Goal: Task Accomplishment & Management: Use online tool/utility

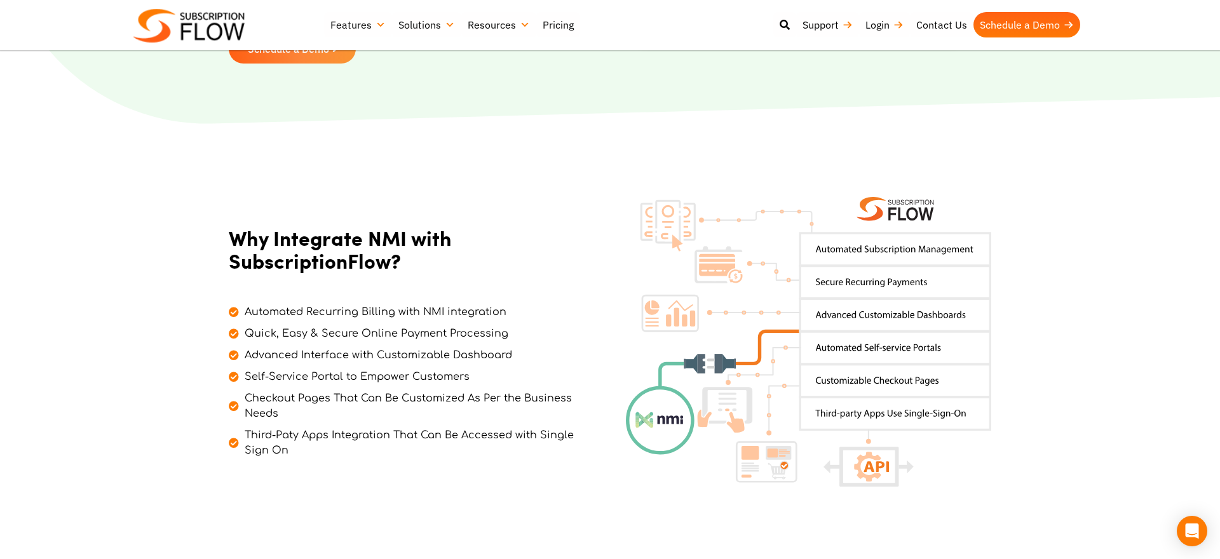
scroll to position [406, 0]
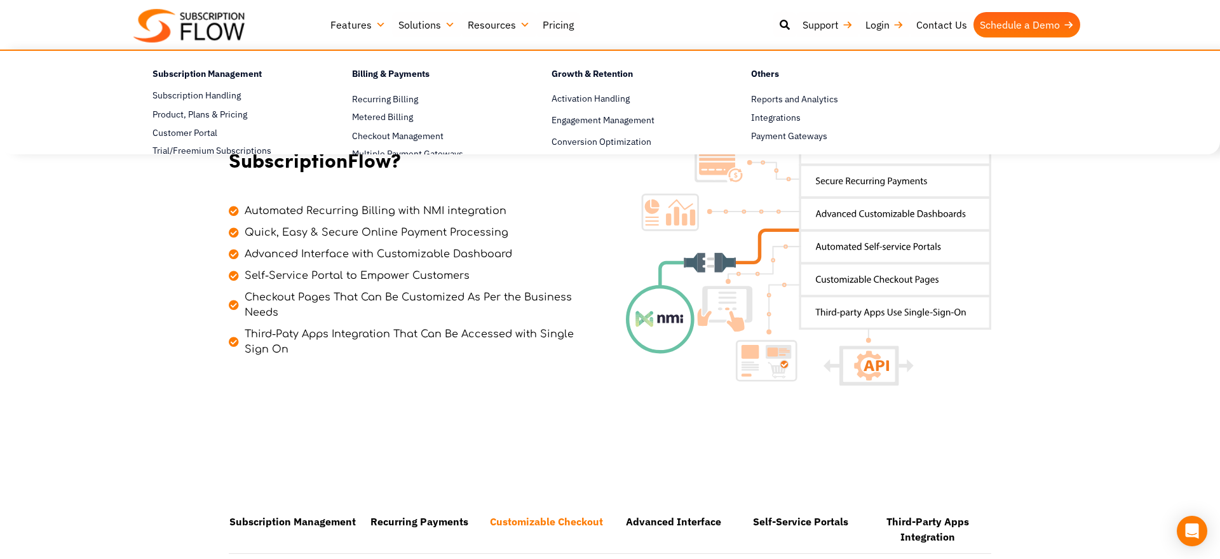
click at [224, 24] on img at bounding box center [188, 26] width 111 height 34
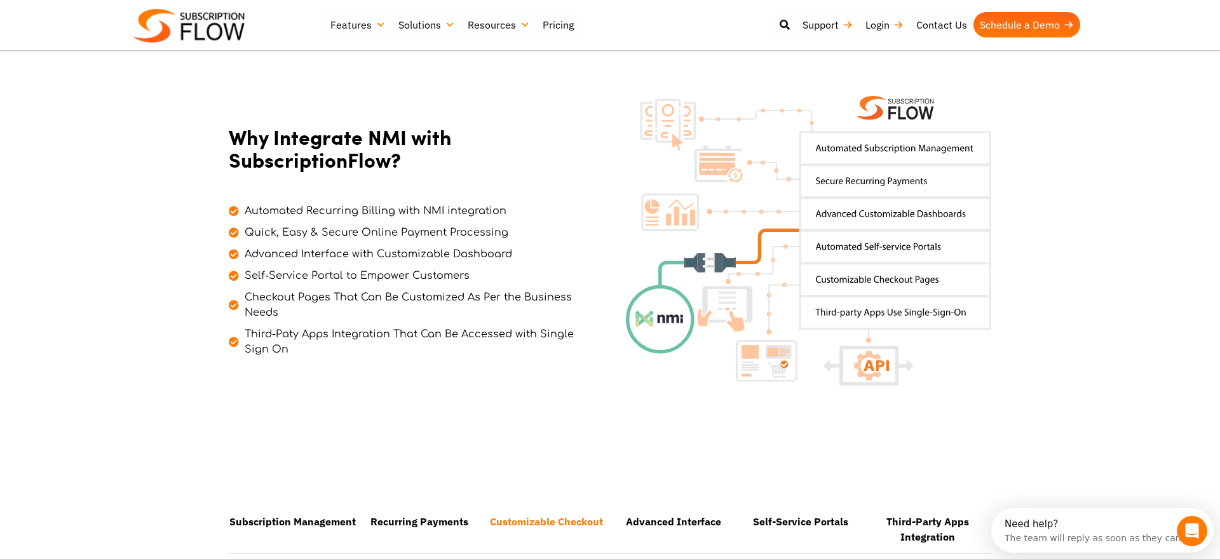
scroll to position [0, 0]
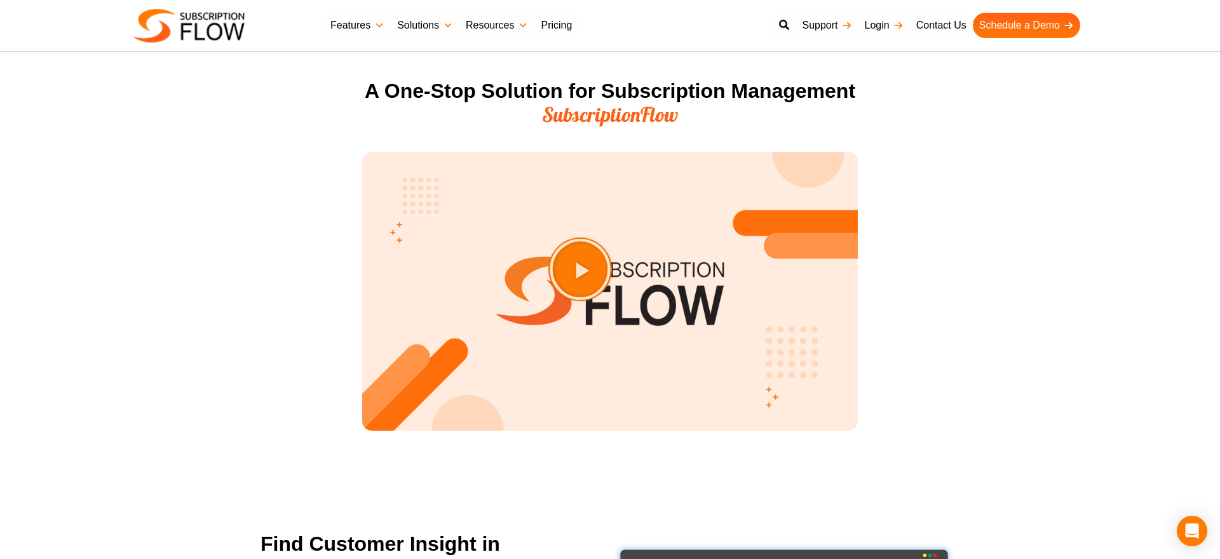
scroll to position [1468, 0]
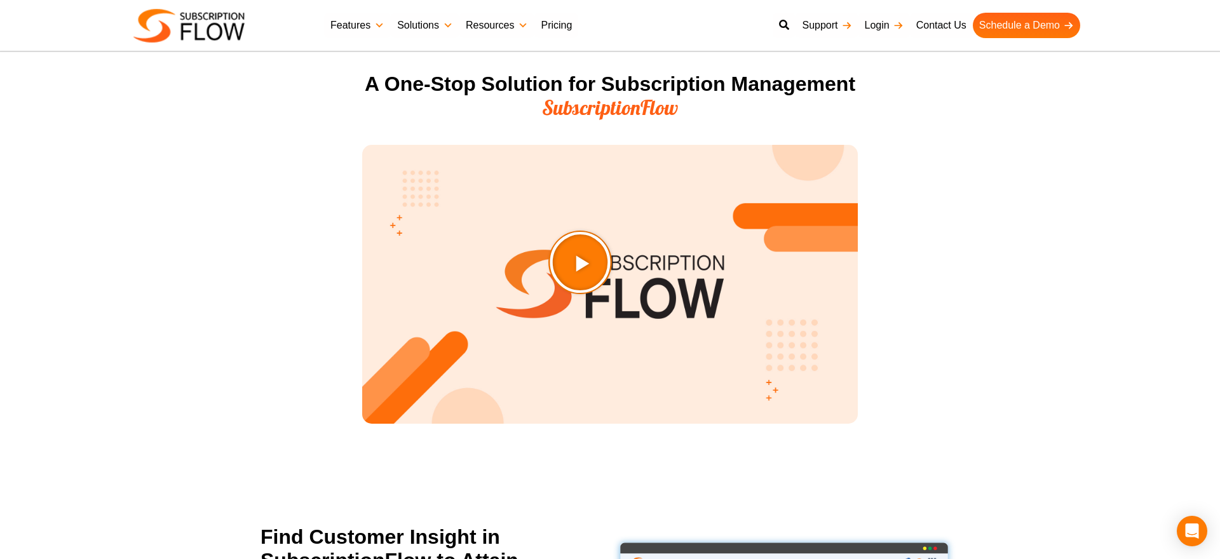
click at [624, 282] on icon "Play Video about SubscriptionFlow-Video" at bounding box center [612, 294] width 64 height 64
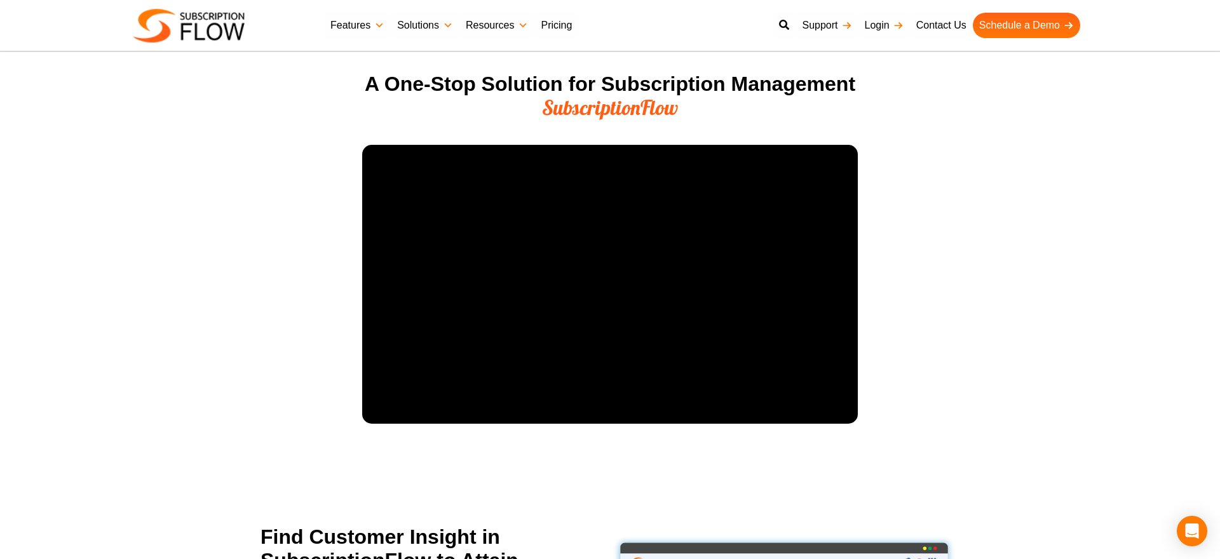
click at [284, 367] on section "A One-Stop Solution for Subscription Management SubscriptionFlow" at bounding box center [610, 264] width 1220 height 396
click at [930, 309] on section "A One-Stop Solution for Subscription Management SubscriptionFlow" at bounding box center [610, 264] width 1220 height 396
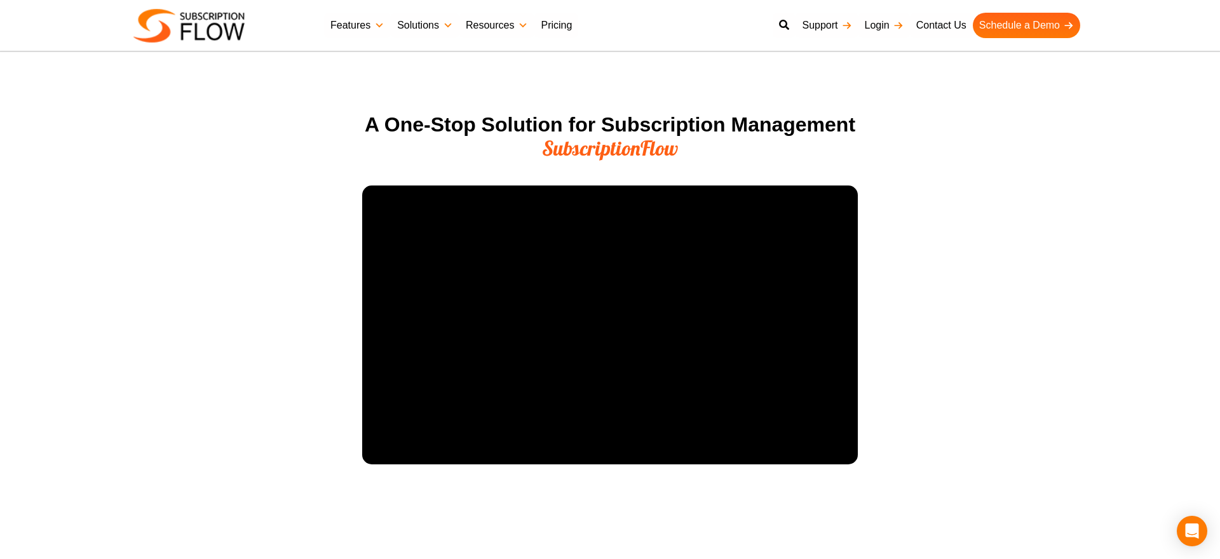
scroll to position [1426, 0]
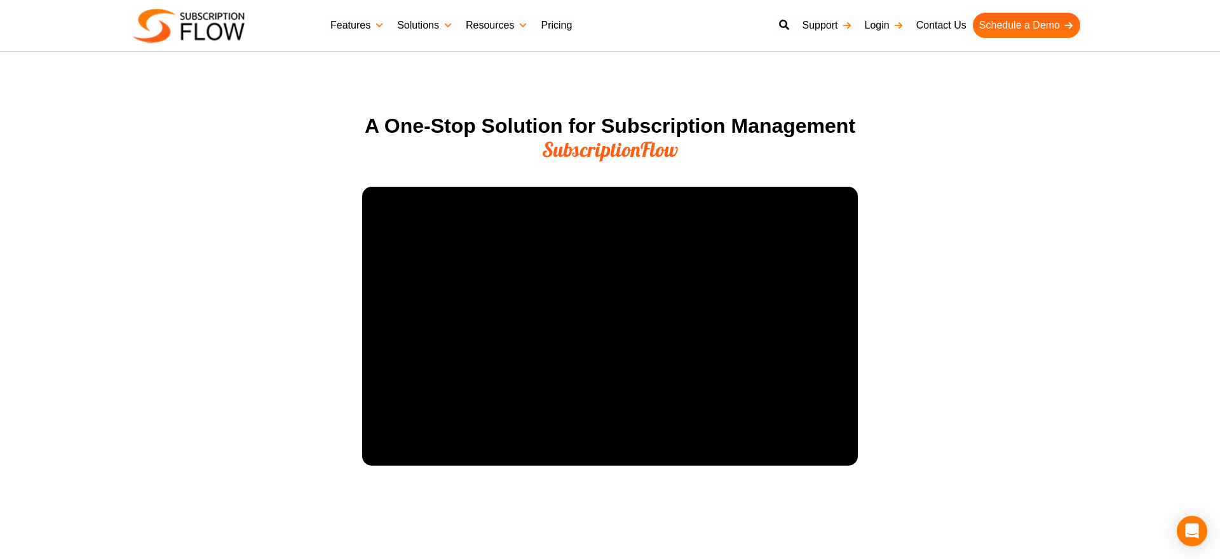
click at [958, 378] on section "A One-Stop Solution for Subscription Management SubscriptionFlow" at bounding box center [610, 306] width 1220 height 396
click at [958, 377] on section "A One-Stop Solution for Subscription Management SubscriptionFlow" at bounding box center [610, 306] width 1220 height 396
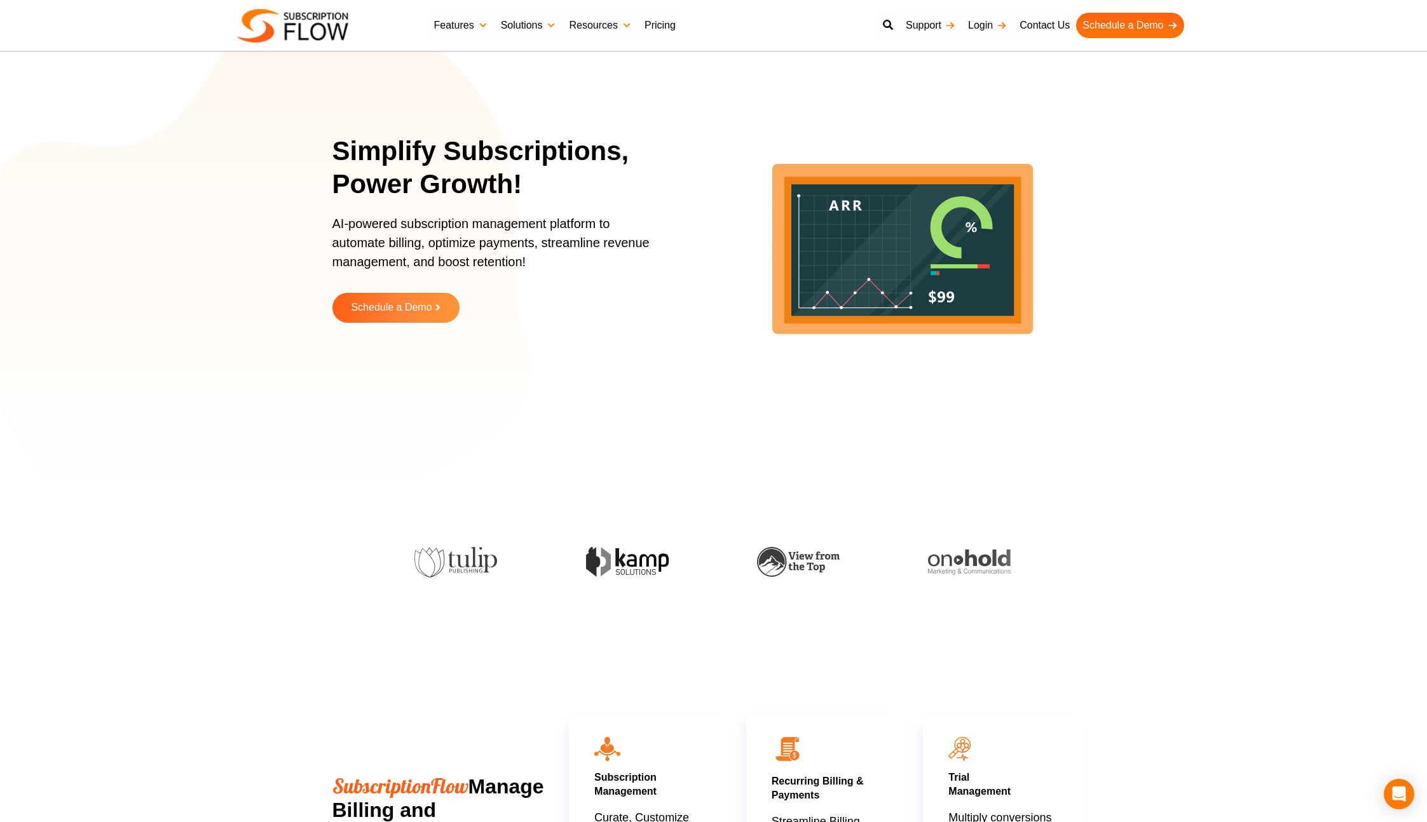
drag, startPoint x: 560, startPoint y: 271, endPoint x: 549, endPoint y: 271, distance: 11.4
click at [560, 271] on p "AI-powered subscription management platform to automate billing, optimize payme…" at bounding box center [497, 249] width 330 height 70
click at [426, 306] on span "Schedule a Demo" at bounding box center [390, 308] width 89 height 12
